Goal: Check status: Check status

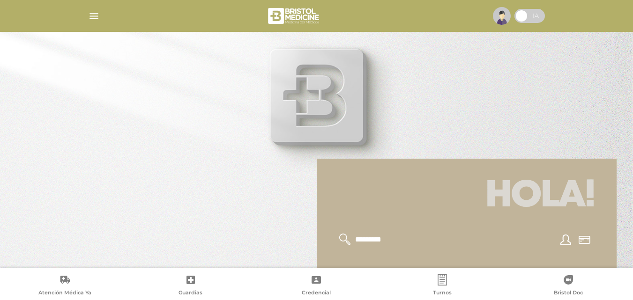
click at [94, 15] on img "button" at bounding box center [94, 16] width 12 height 12
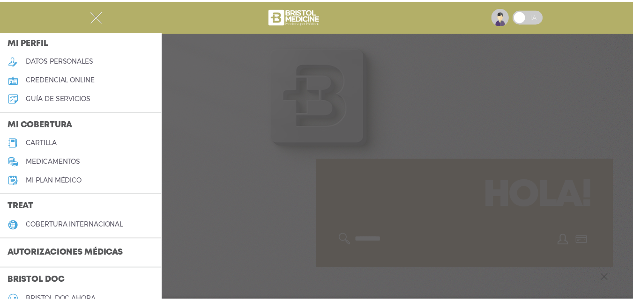
scroll to position [94, 0]
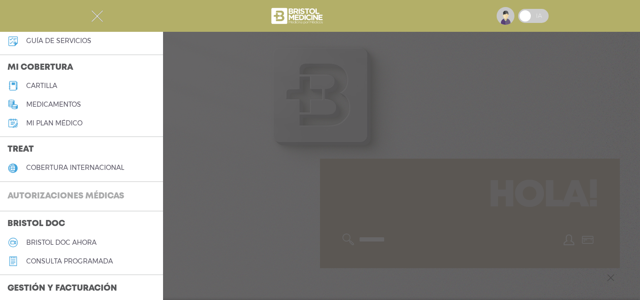
click at [98, 194] on h3 "Autorizaciones médicas" at bounding box center [66, 197] width 132 height 18
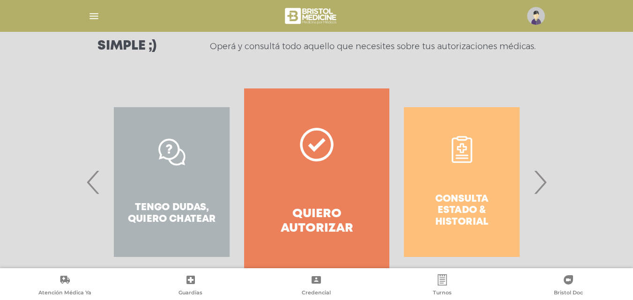
scroll to position [141, 0]
click at [469, 198] on div "Consulta estado & historial" at bounding box center [462, 182] width 145 height 188
click at [541, 177] on span "›" at bounding box center [540, 182] width 18 height 51
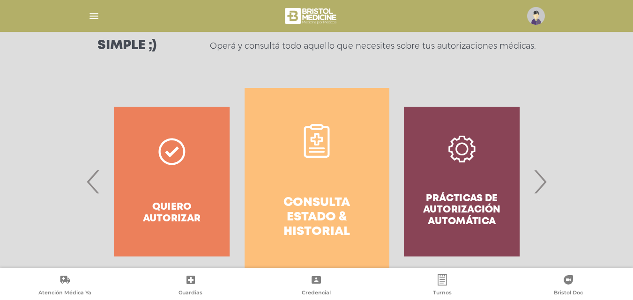
click at [330, 202] on h4 "Consulta estado & historial" at bounding box center [317, 218] width 111 height 44
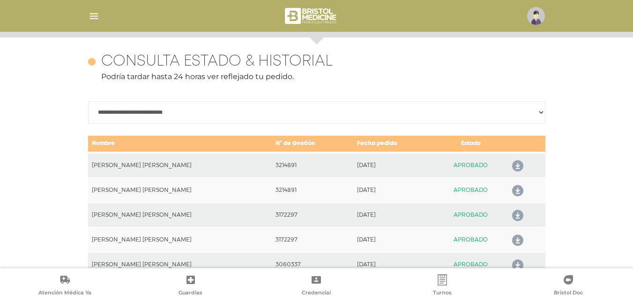
scroll to position [416, 0]
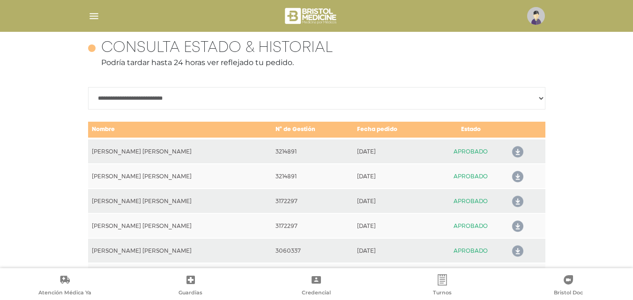
click at [514, 148] on icon at bounding box center [516, 152] width 15 height 15
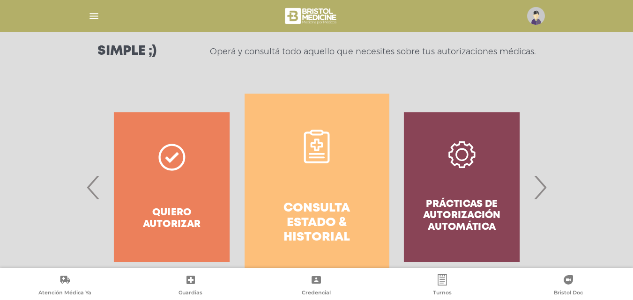
click at [455, 208] on div "Prácticas de autorización automática" at bounding box center [462, 188] width 145 height 188
click at [453, 148] on div "Prácticas de autorización automática" at bounding box center [462, 188] width 145 height 188
click at [460, 219] on div "Prácticas de autorización automática" at bounding box center [462, 188] width 145 height 188
click at [543, 185] on span "›" at bounding box center [540, 187] width 18 height 51
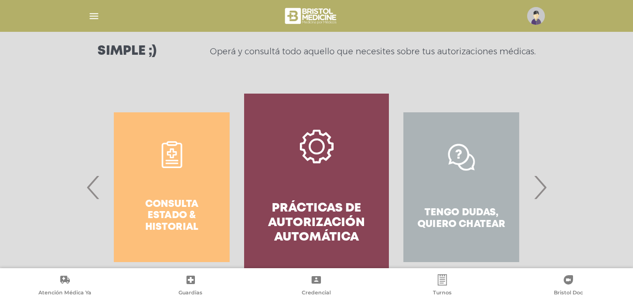
click at [323, 149] on icon at bounding box center [317, 146] width 16 height 16
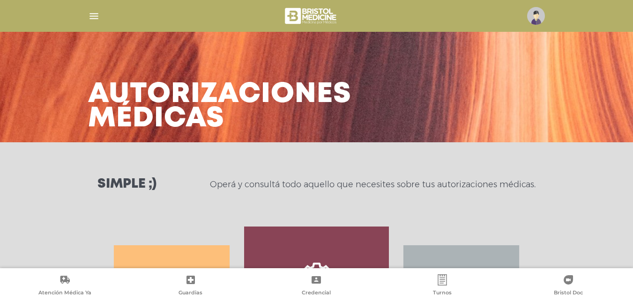
scroll to position [0, 0]
